Goal: Find specific page/section: Find specific page/section

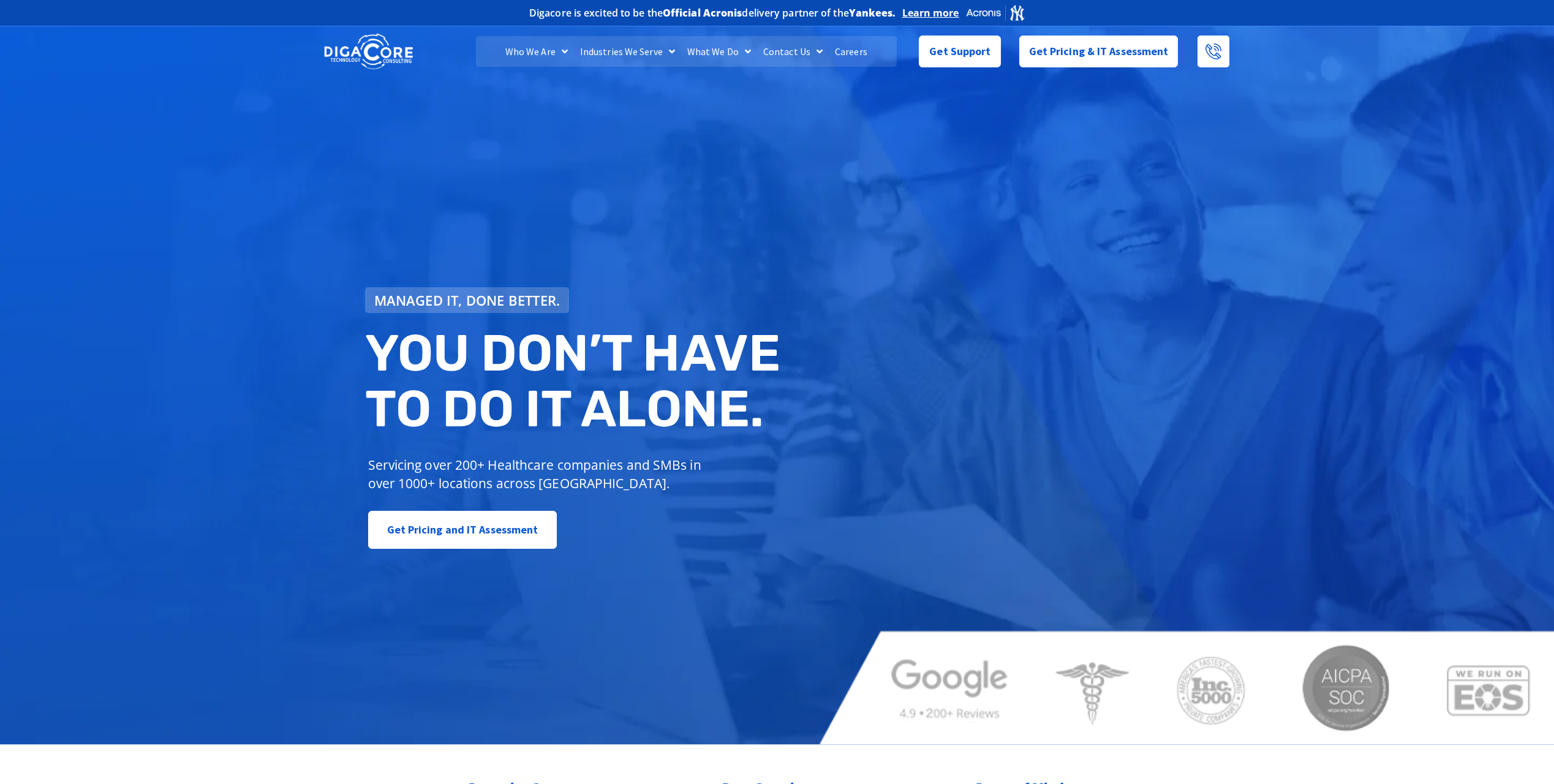
click at [854, 53] on link "Careers" at bounding box center [851, 52] width 45 height 31
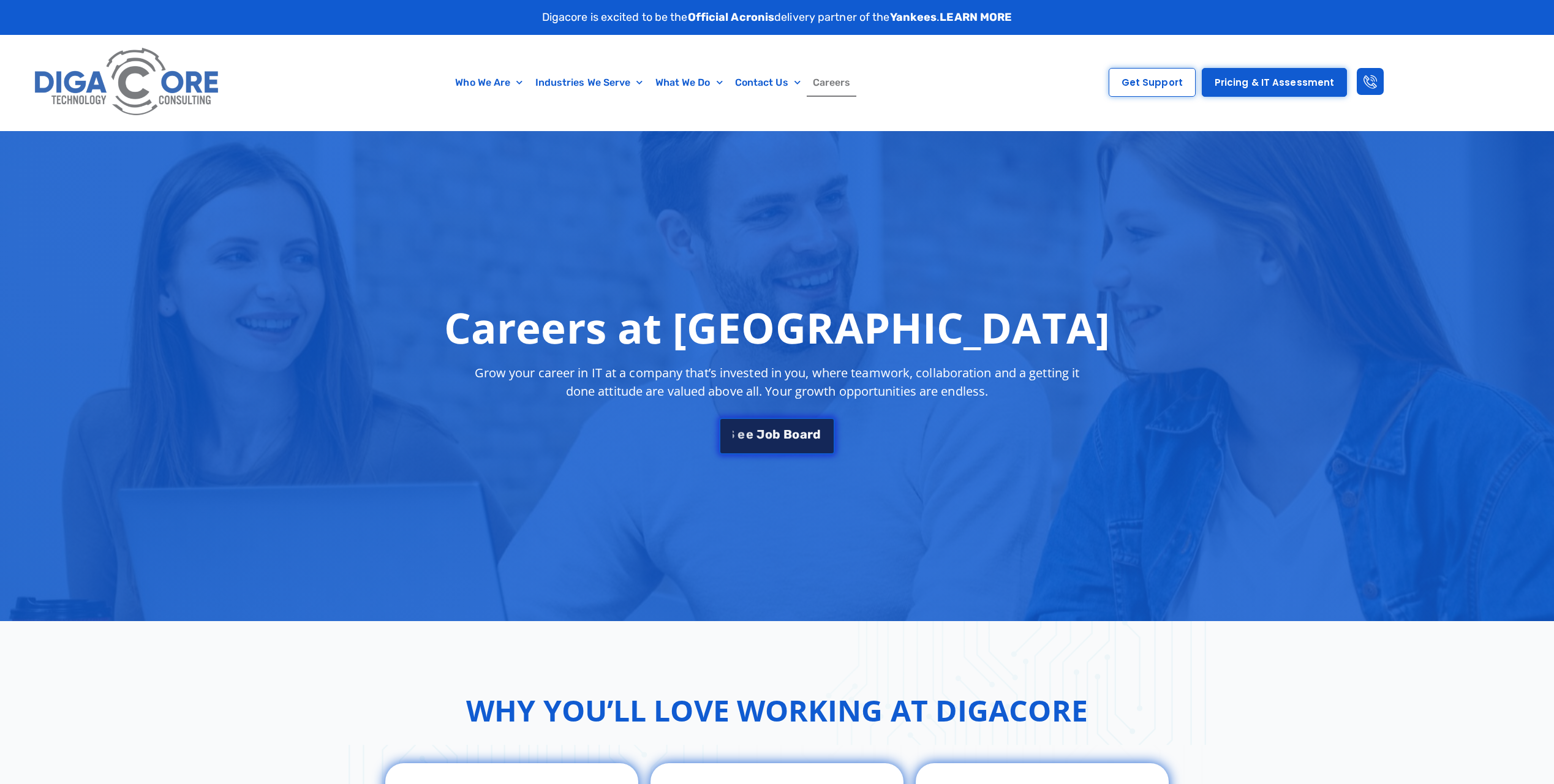
click at [796, 442] on link "S e e J o b B o a r d" at bounding box center [777, 436] width 115 height 37
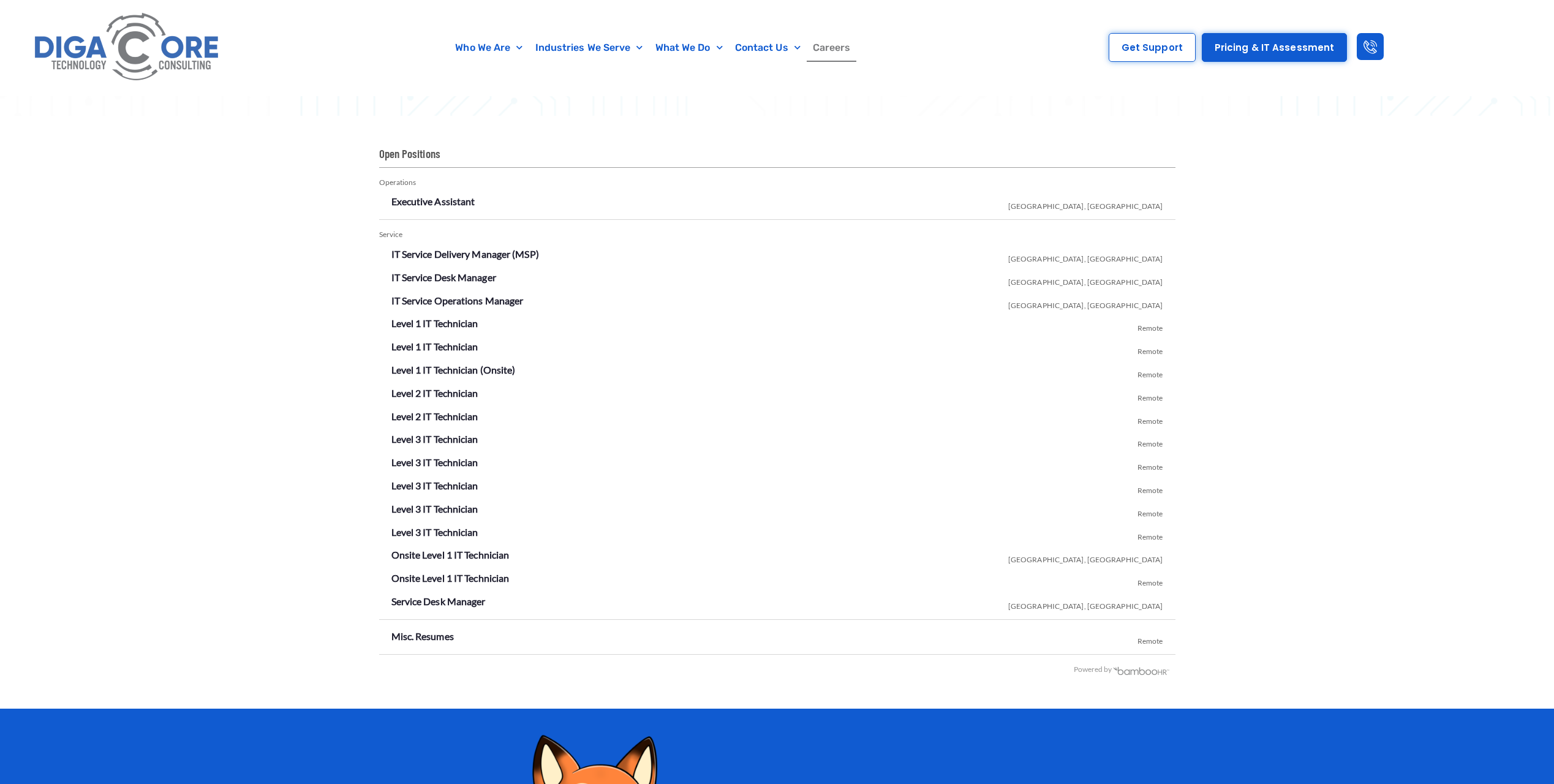
scroll to position [2178, 0]
